Goal: Navigation & Orientation: Find specific page/section

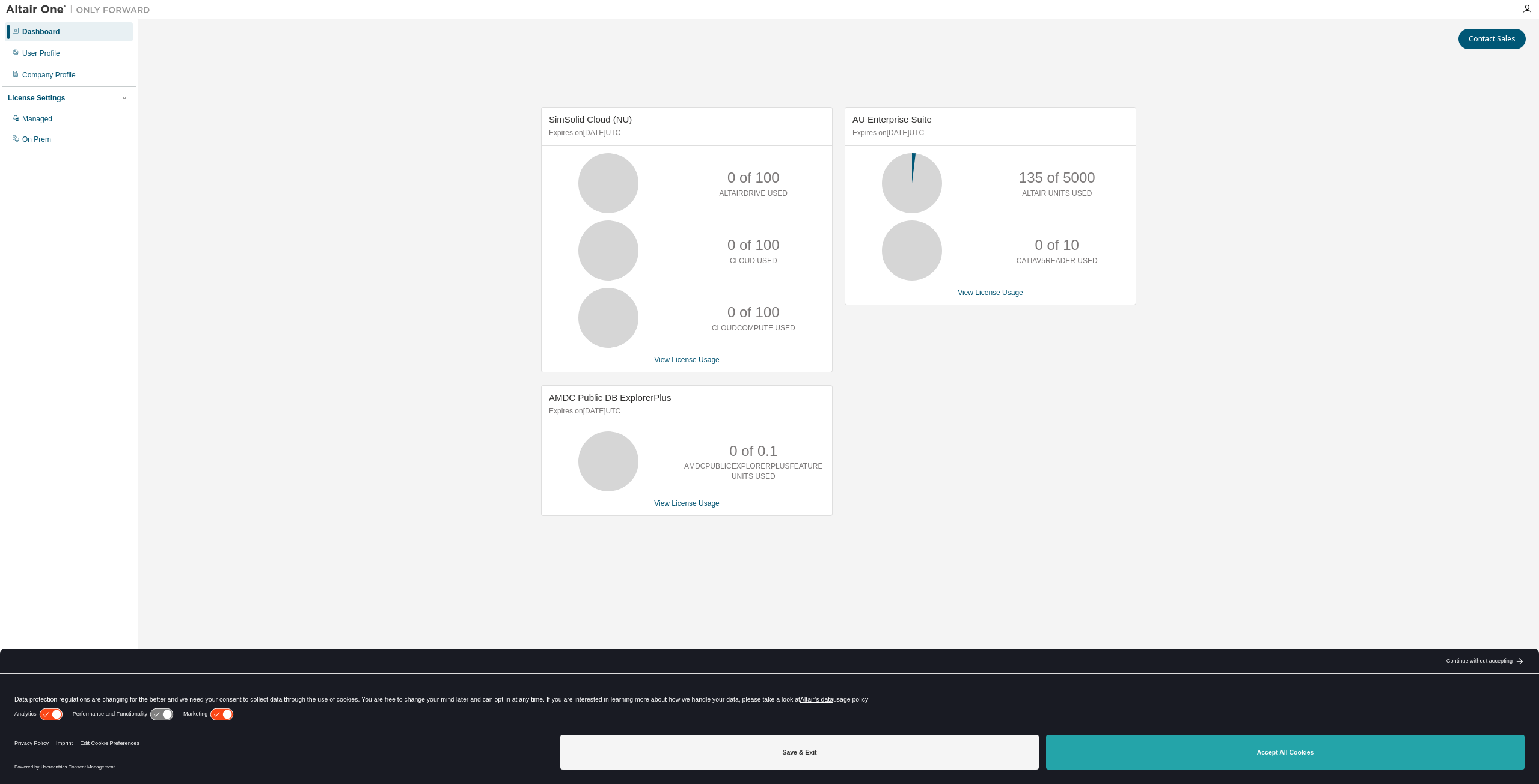
click at [1245, 759] on button "Accept All Cookies" at bounding box center [1285, 752] width 479 height 34
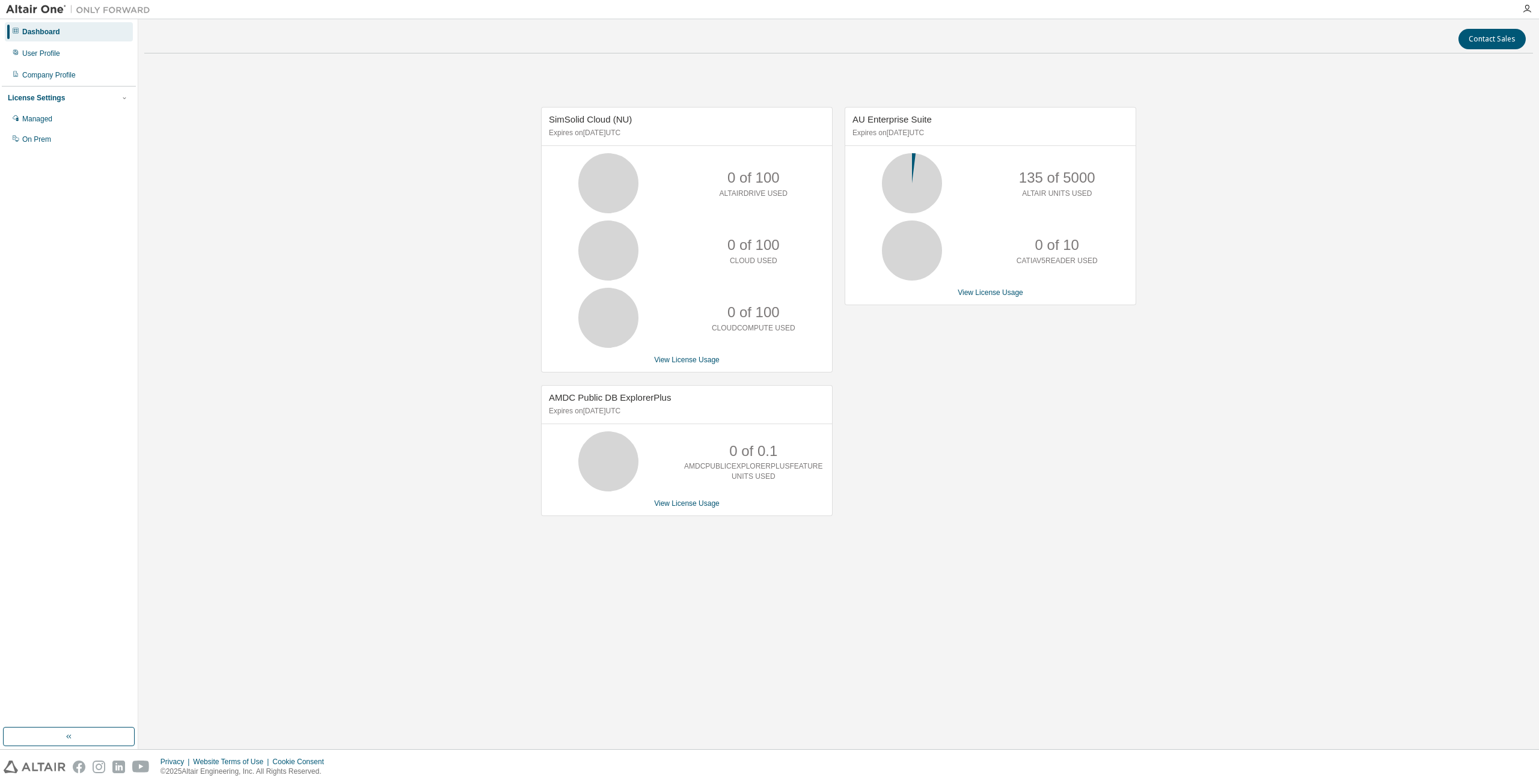
click at [17, 33] on icon at bounding box center [15, 30] width 7 height 7
click at [121, 98] on icon "button" at bounding box center [124, 98] width 7 height 7
click at [121, 99] on icon "button" at bounding box center [124, 98] width 7 height 7
